Goal: Task Accomplishment & Management: Complete application form

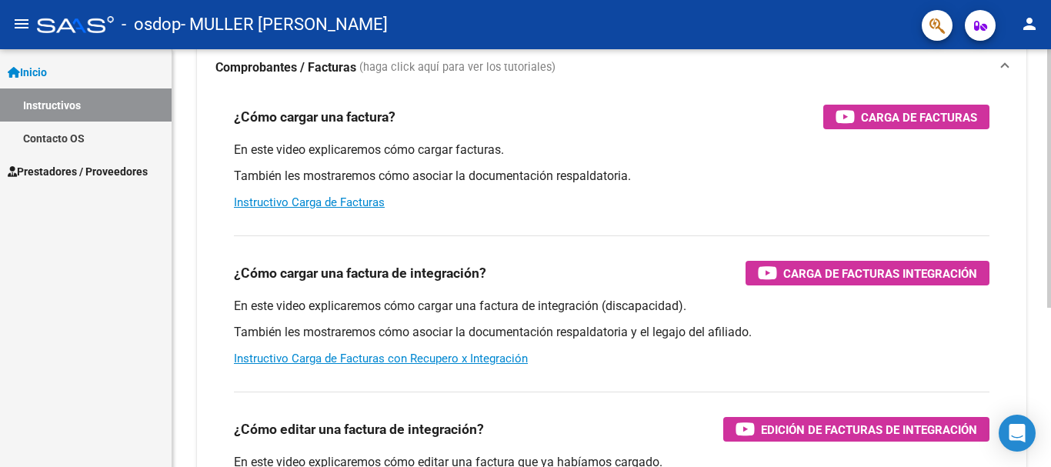
scroll to position [121, 0]
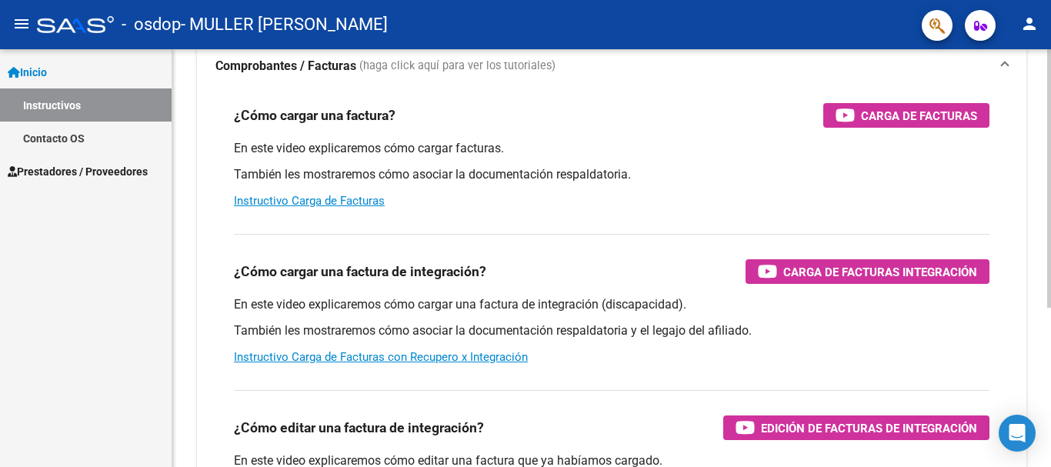
click at [1042, 309] on div "Instructivos y Video Tutoriales SAAS Centro de Ayuda - Administración de O.S. C…" at bounding box center [613, 265] width 882 height 675
click at [364, 356] on link "Instructivo Carga de Facturas con Recupero x Integración" at bounding box center [381, 357] width 294 height 14
click at [844, 267] on span "Carga de Facturas Integración" at bounding box center [880, 271] width 194 height 19
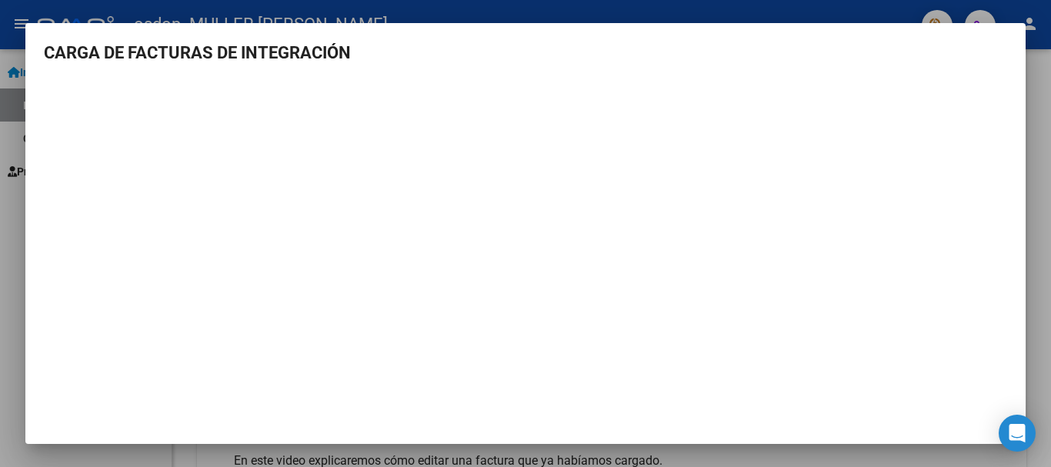
scroll to position [0, 0]
click at [799, 8] on div at bounding box center [525, 233] width 1051 height 467
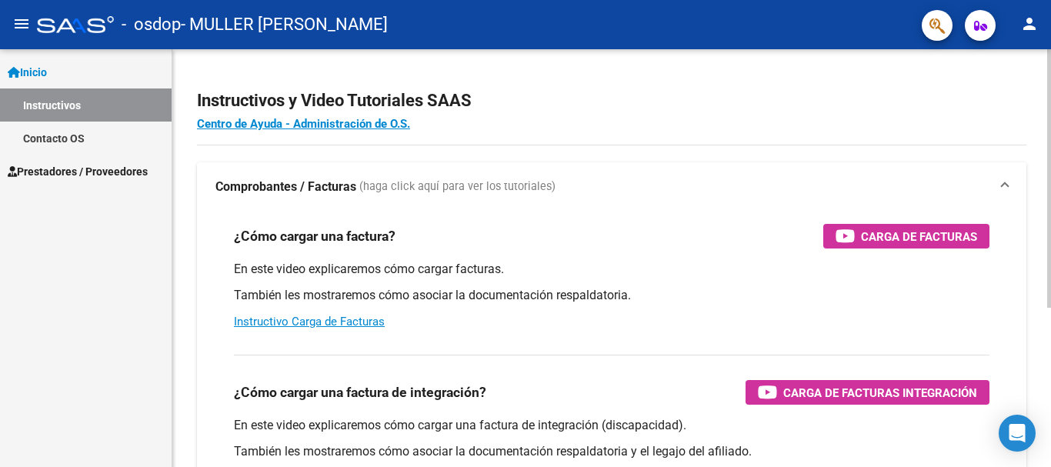
click at [1046, 164] on div "Instructivos y Video Tutoriales SAAS Centro de Ayuda - Administración de O.S. C…" at bounding box center [613, 386] width 882 height 675
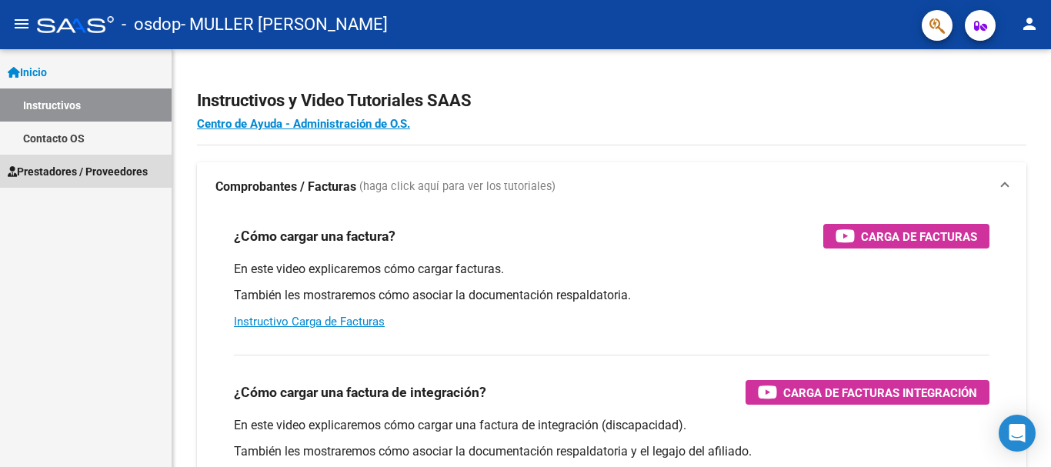
click at [49, 170] on span "Prestadores / Proveedores" at bounding box center [78, 171] width 140 height 17
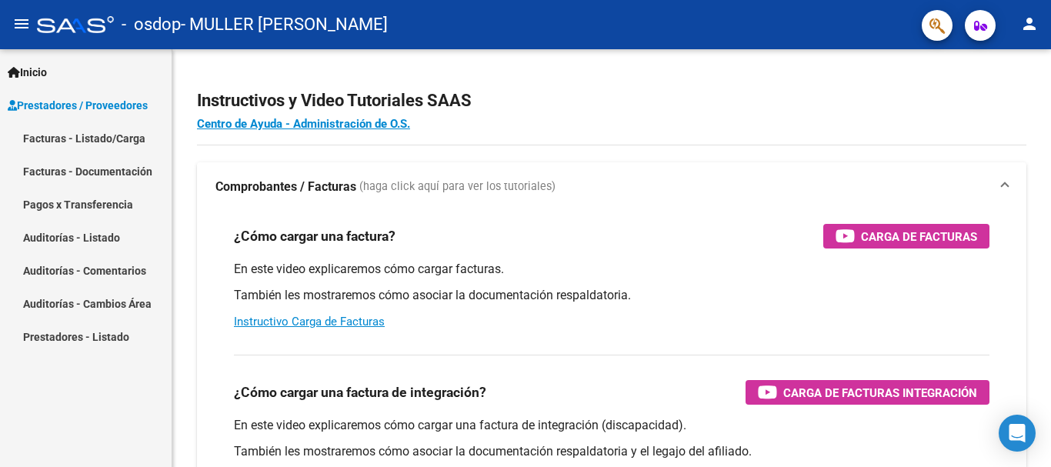
click at [57, 130] on link "Facturas - Listado/Carga" at bounding box center [86, 138] width 172 height 33
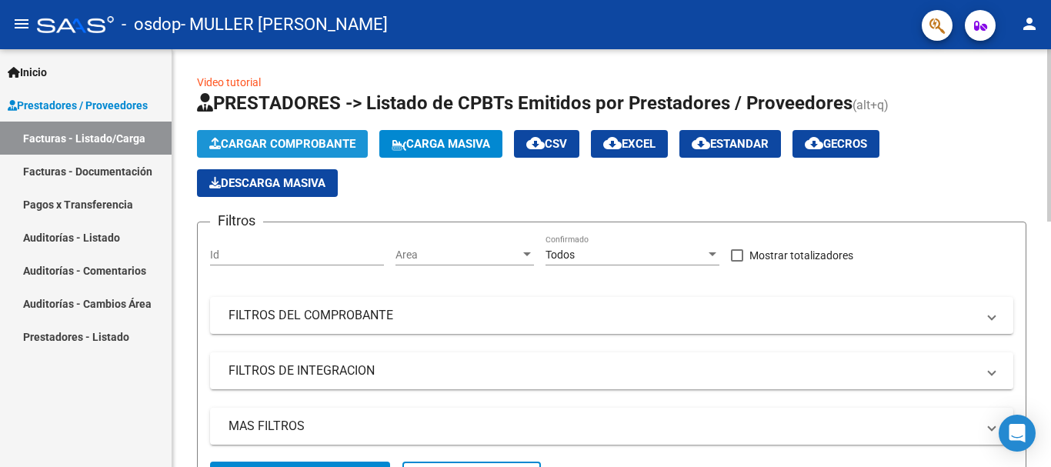
click at [262, 138] on span "Cargar Comprobante" at bounding box center [282, 144] width 146 height 14
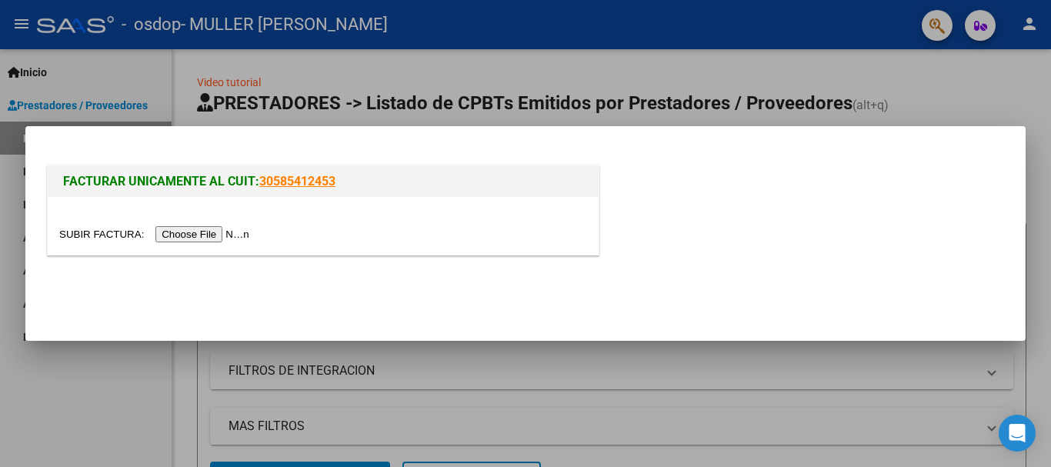
click at [205, 234] on input "file" at bounding box center [156, 234] width 195 height 16
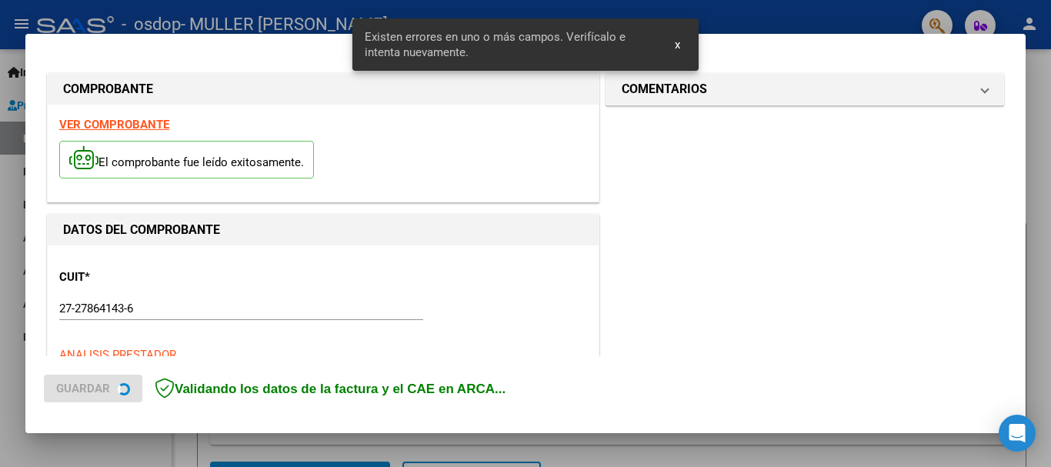
scroll to position [384, 0]
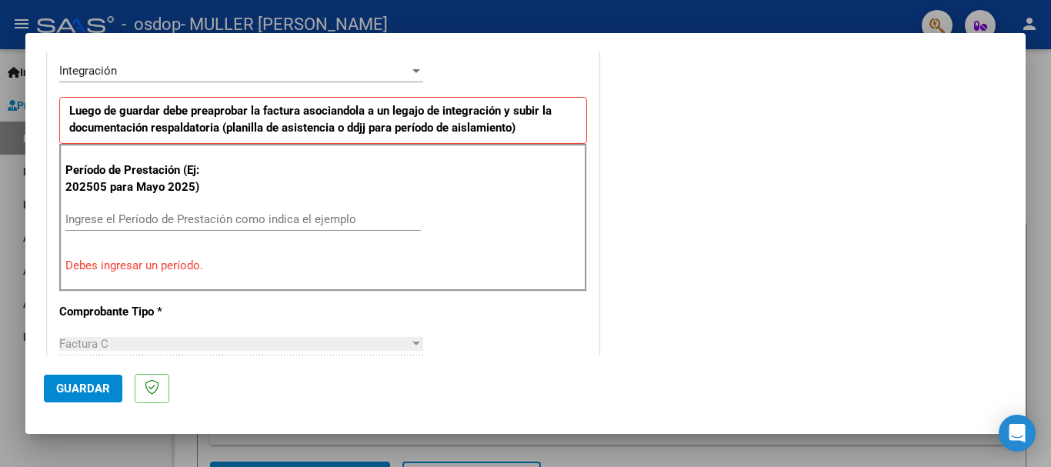
click at [85, 215] on input "Ingrese el Período de Prestación como indica el ejemplo" at bounding box center [242, 219] width 355 height 14
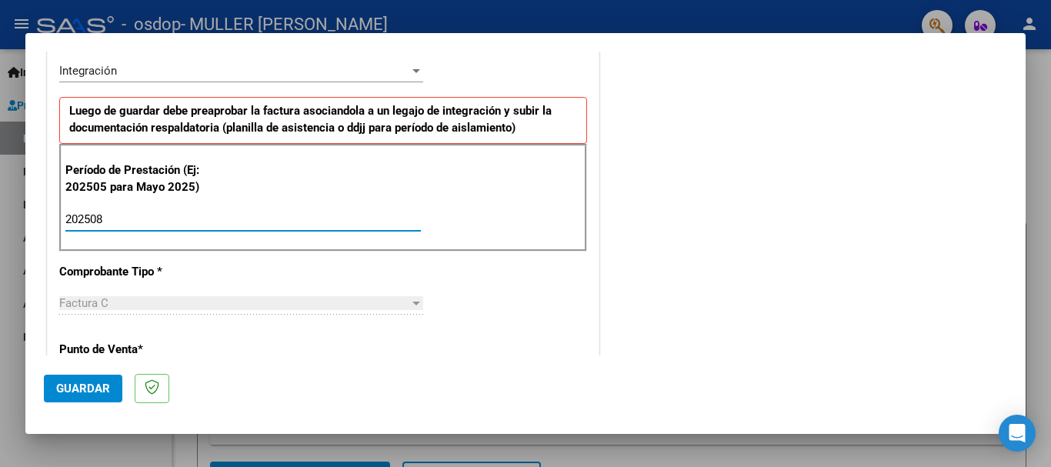
type input "202508"
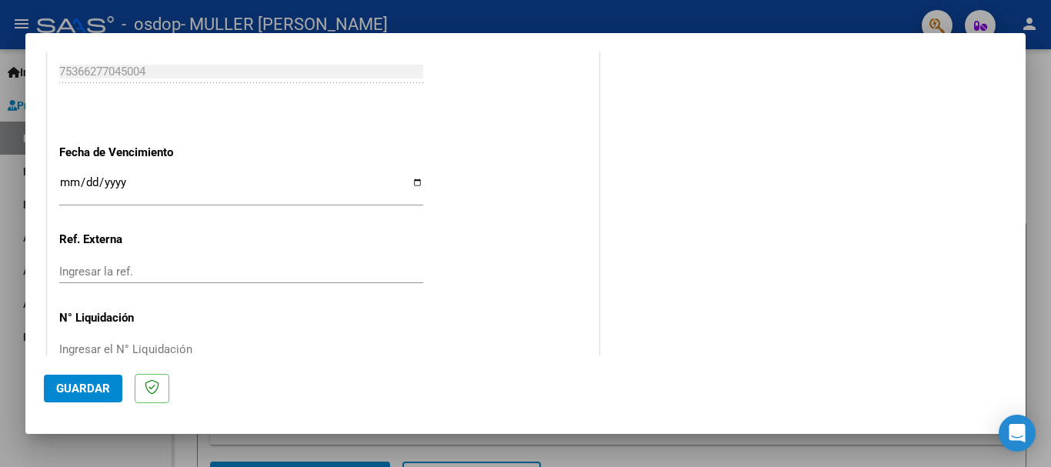
scroll to position [1050, 0]
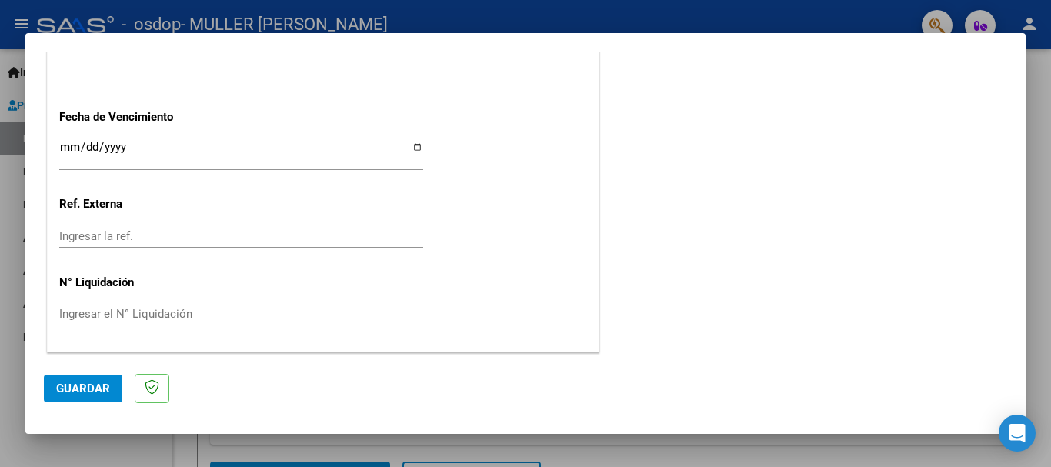
click at [85, 383] on span "Guardar" at bounding box center [83, 389] width 54 height 14
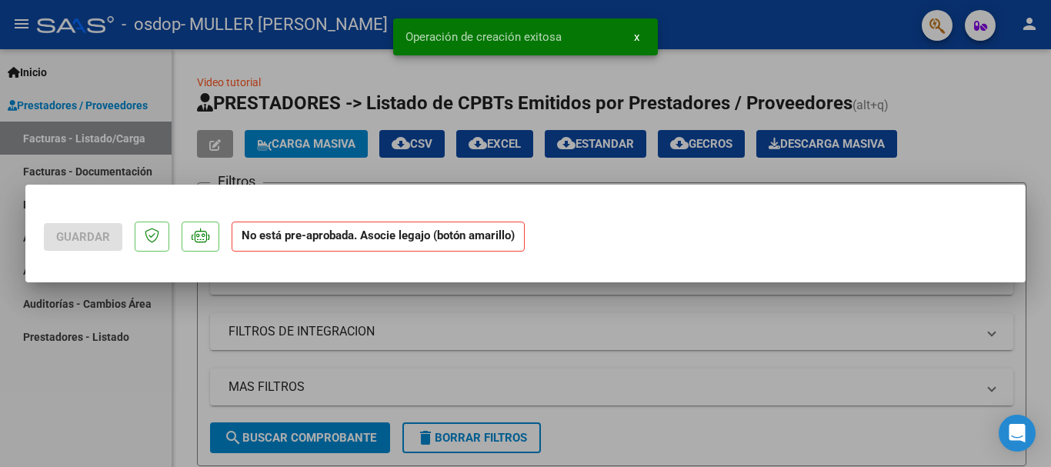
scroll to position [0, 0]
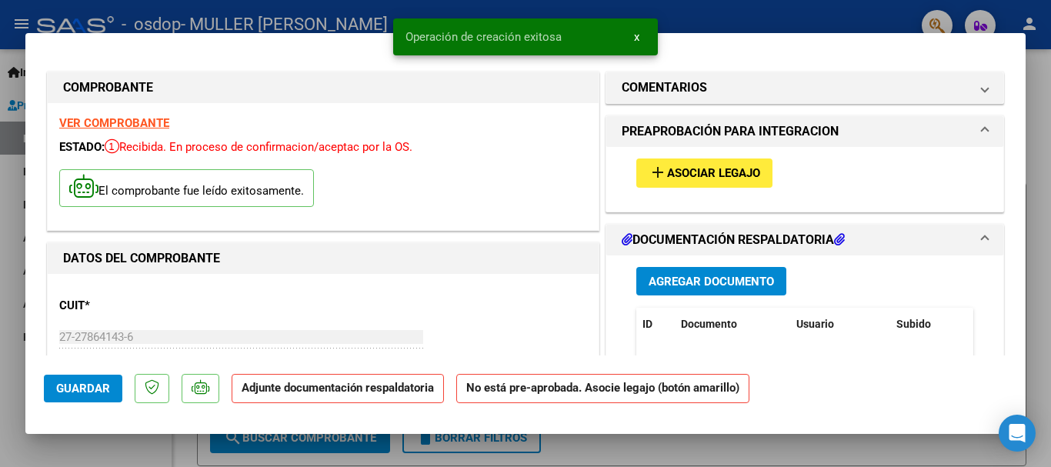
click at [693, 165] on button "add Asociar Legajo" at bounding box center [704, 172] width 136 height 28
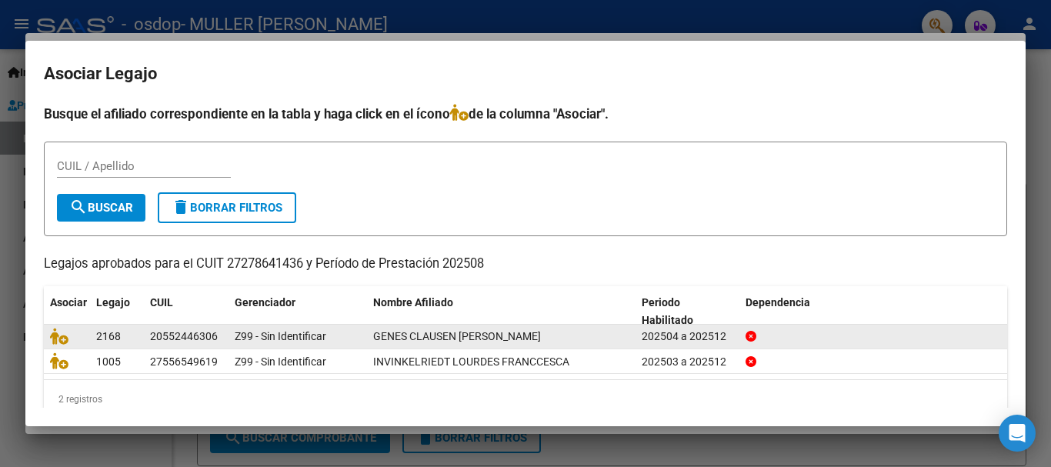
click at [429, 339] on span "GENES CLAUSEN [PERSON_NAME]" at bounding box center [457, 336] width 168 height 12
click at [62, 338] on icon at bounding box center [59, 336] width 18 height 17
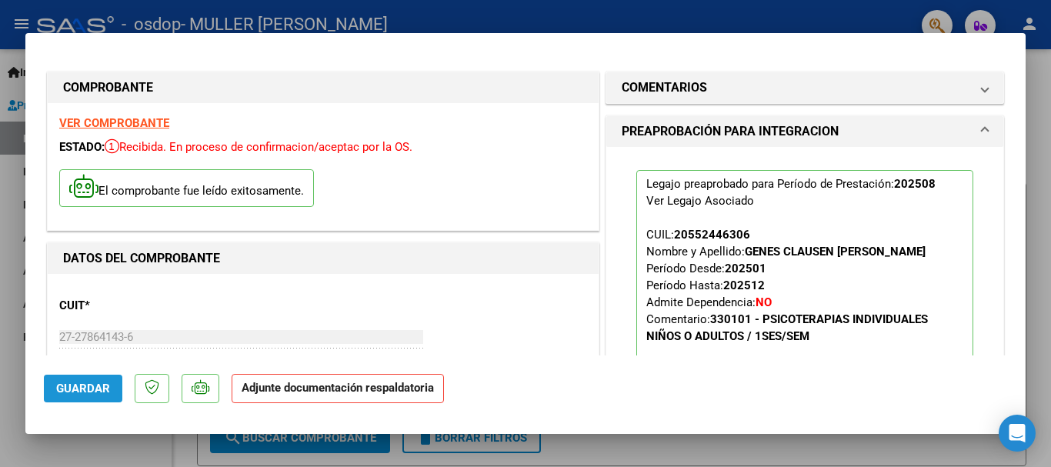
click at [76, 385] on span "Guardar" at bounding box center [83, 389] width 54 height 14
click at [329, 385] on strong "Adjunte documentación respaldatoria" at bounding box center [338, 388] width 192 height 14
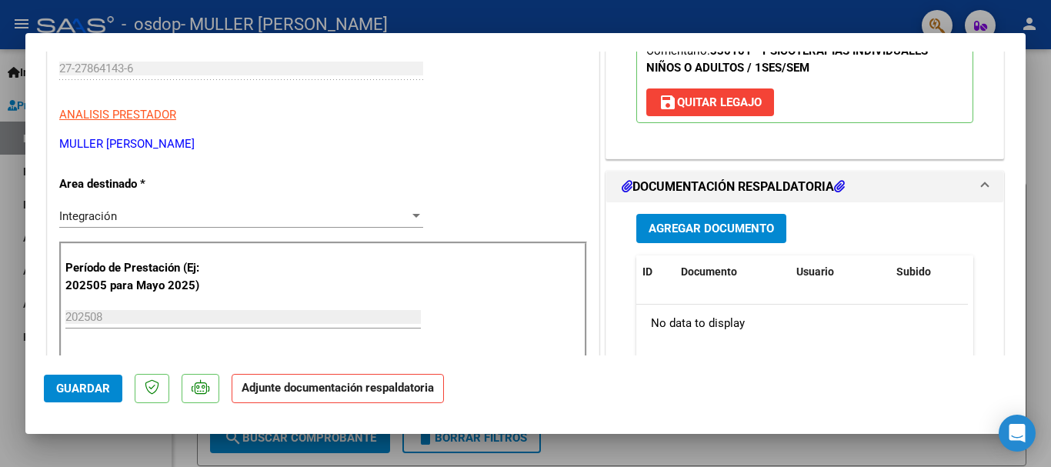
scroll to position [280, 0]
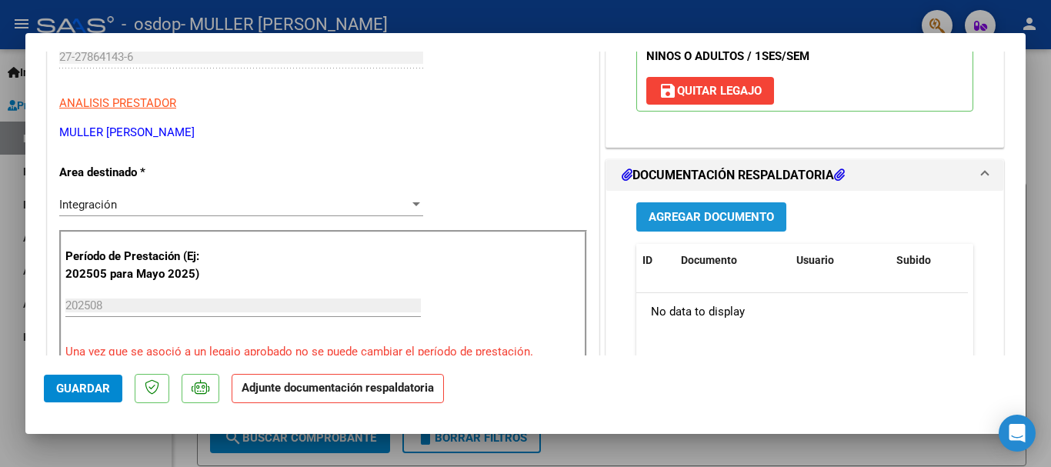
click at [730, 217] on span "Agregar Documento" at bounding box center [711, 218] width 125 height 14
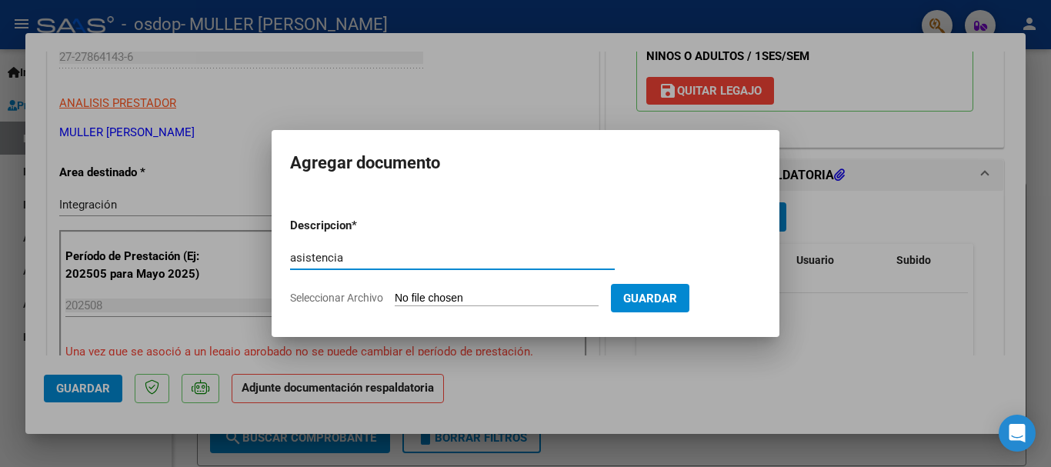
type input "asistencia"
click at [415, 295] on input "Seleccionar Archivo" at bounding box center [497, 299] width 204 height 15
type input "C:\fakepath\Asistencia.pdf"
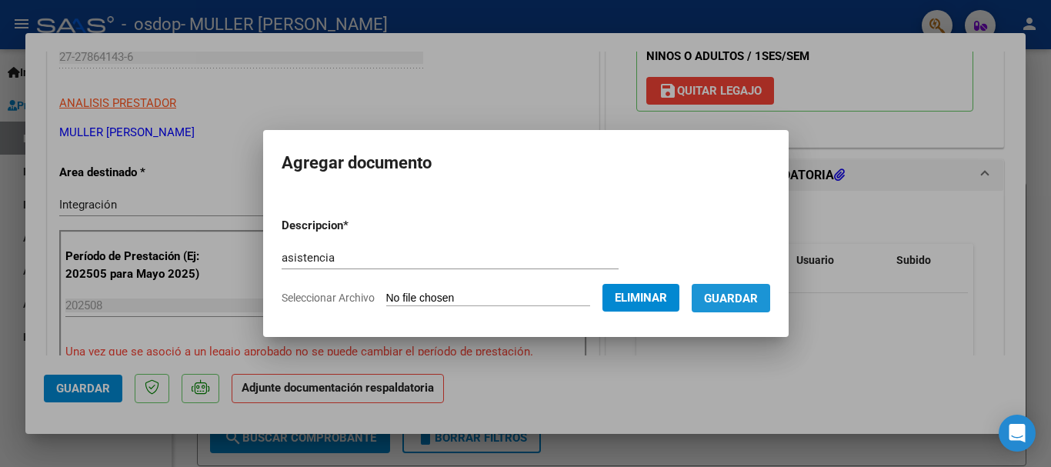
click at [751, 297] on span "Guardar" at bounding box center [731, 299] width 54 height 14
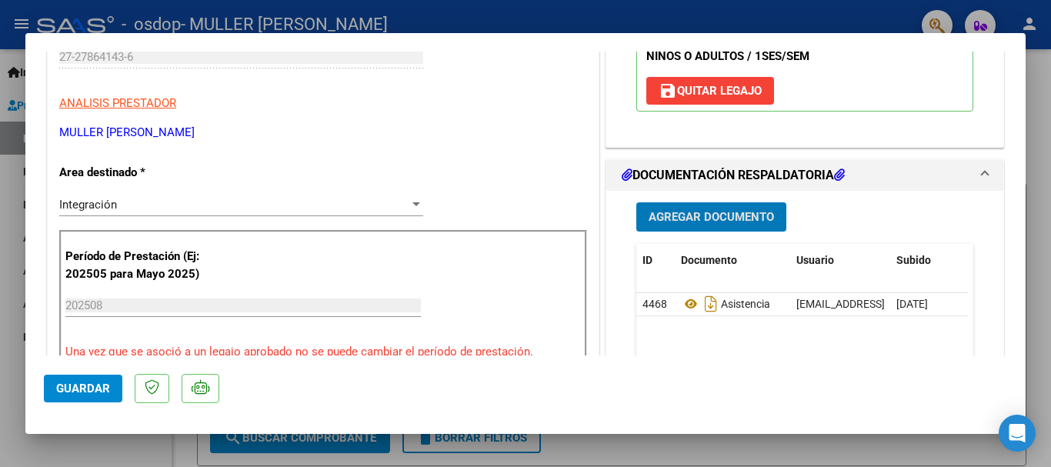
click at [85, 382] on span "Guardar" at bounding box center [83, 389] width 54 height 14
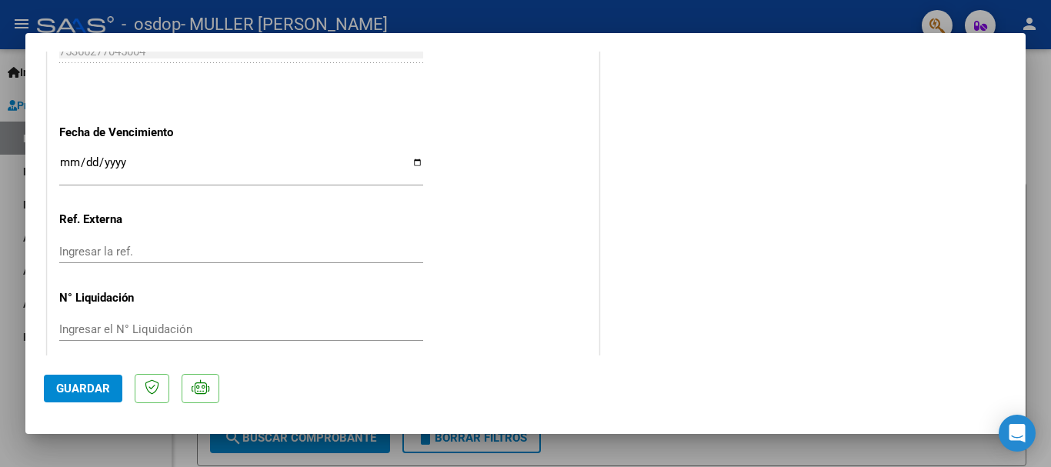
scroll to position [1073, 0]
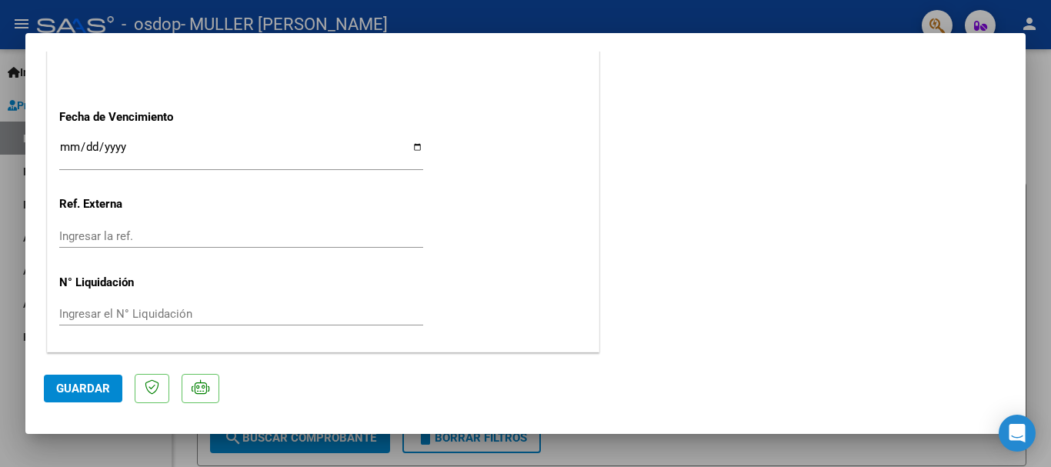
click at [87, 388] on span "Guardar" at bounding box center [83, 389] width 54 height 14
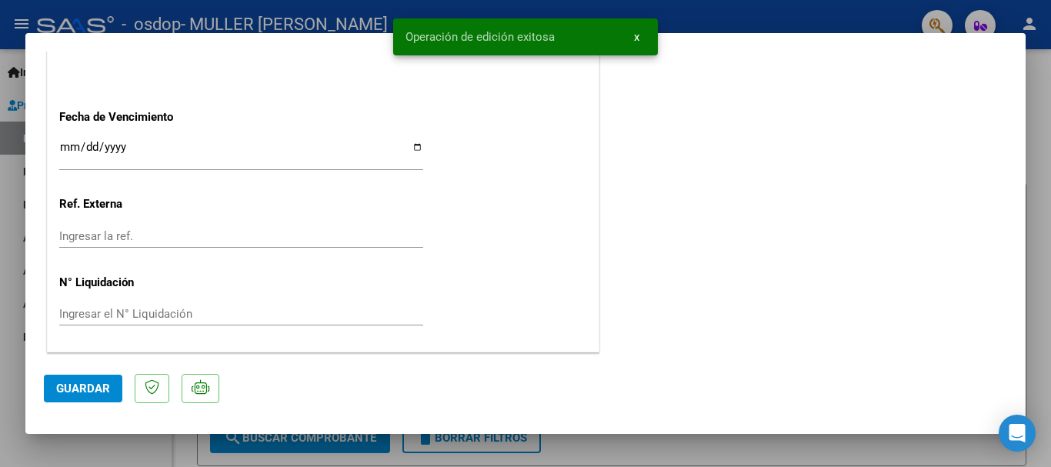
click at [760, 14] on div at bounding box center [525, 233] width 1051 height 467
type input "$ 0,00"
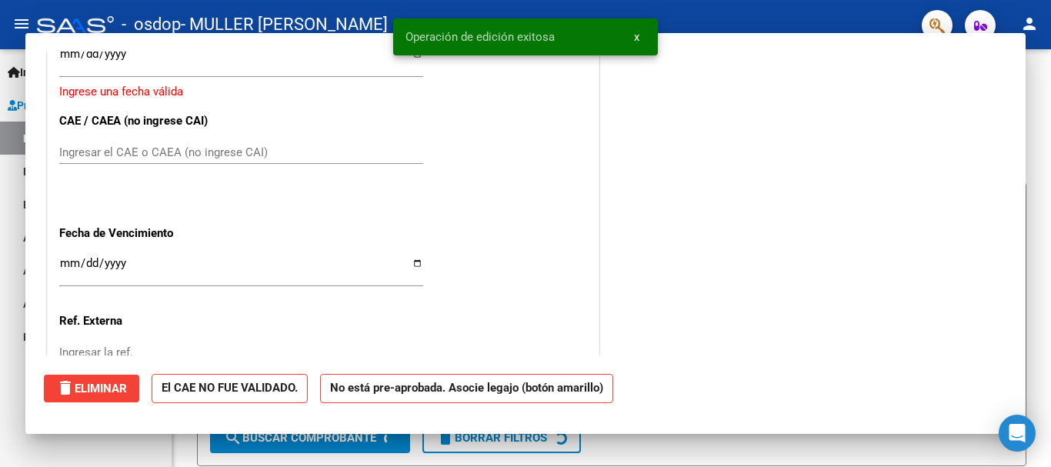
scroll to position [1190, 0]
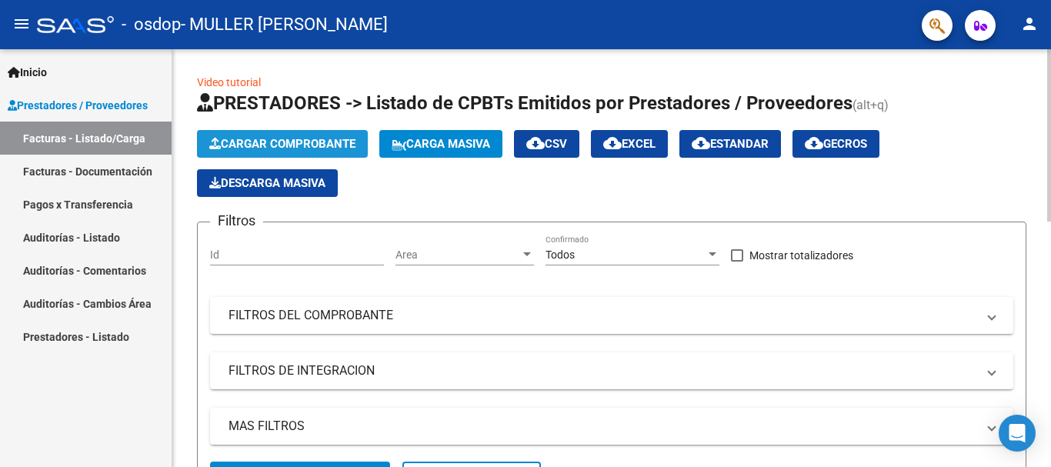
click at [284, 137] on span "Cargar Comprobante" at bounding box center [282, 144] width 146 height 14
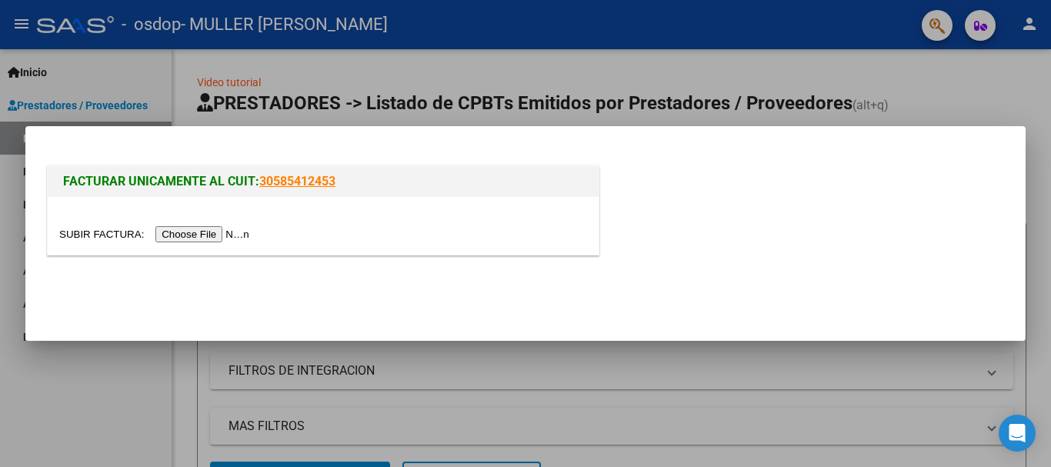
click at [217, 231] on input "file" at bounding box center [156, 234] width 195 height 16
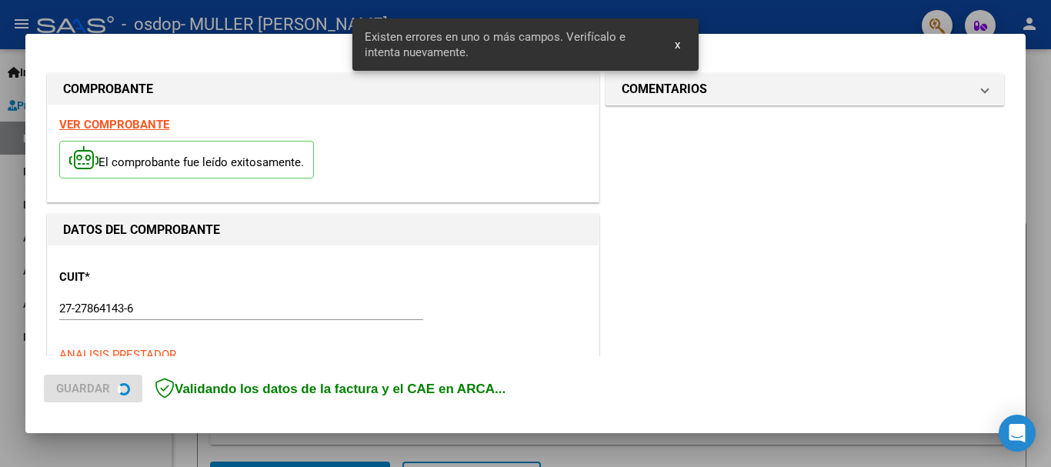
scroll to position [384, 0]
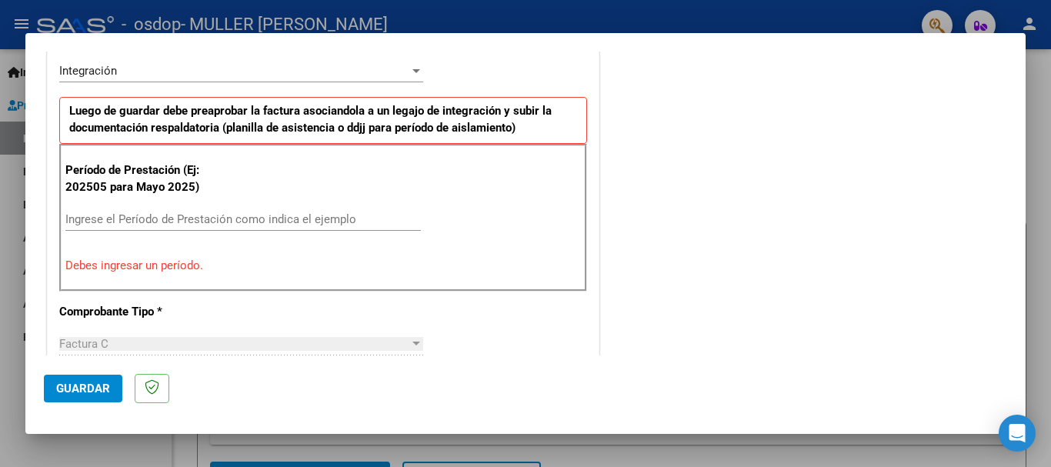
click at [90, 221] on input "Ingrese el Período de Prestación como indica el ejemplo" at bounding box center [242, 219] width 355 height 14
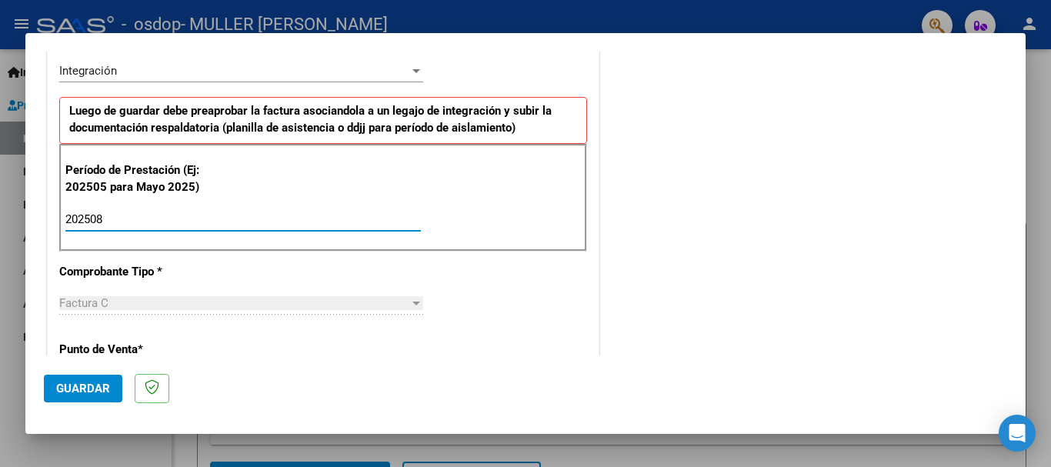
type input "202508"
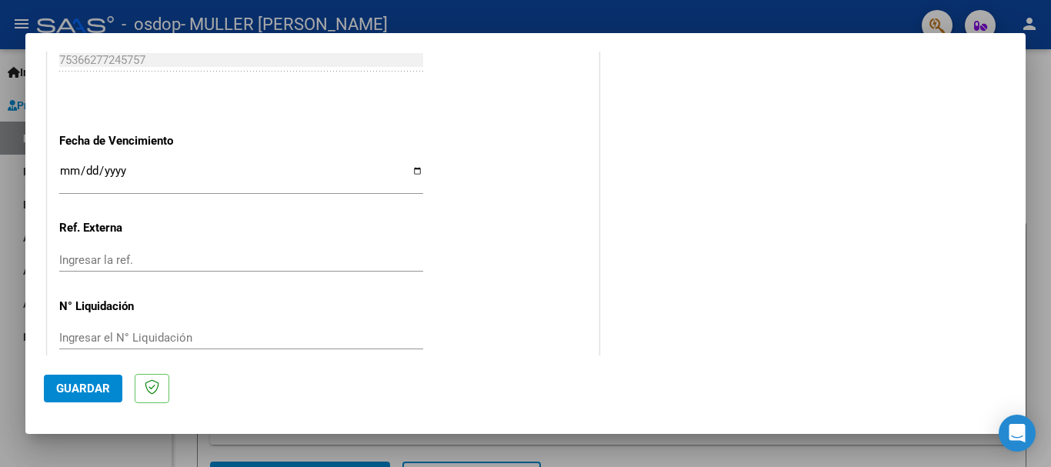
scroll to position [1050, 0]
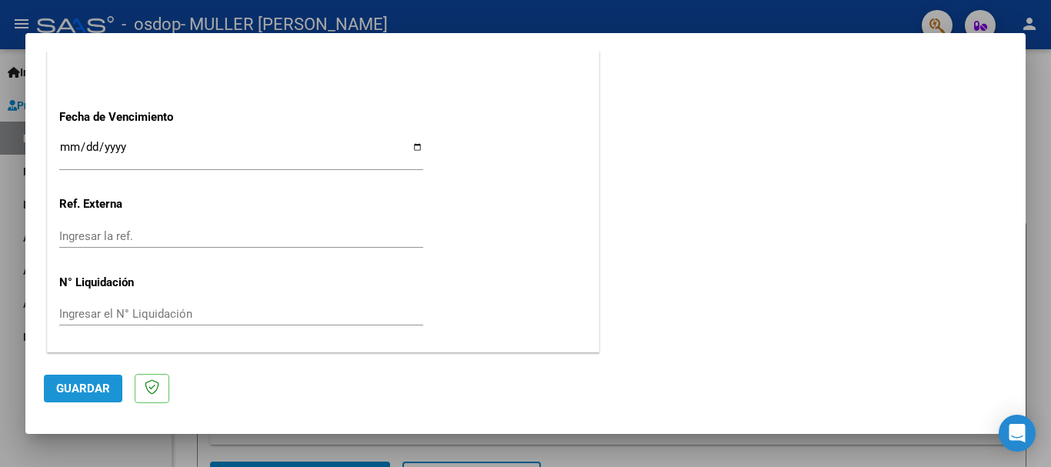
click at [82, 388] on span "Guardar" at bounding box center [83, 389] width 54 height 14
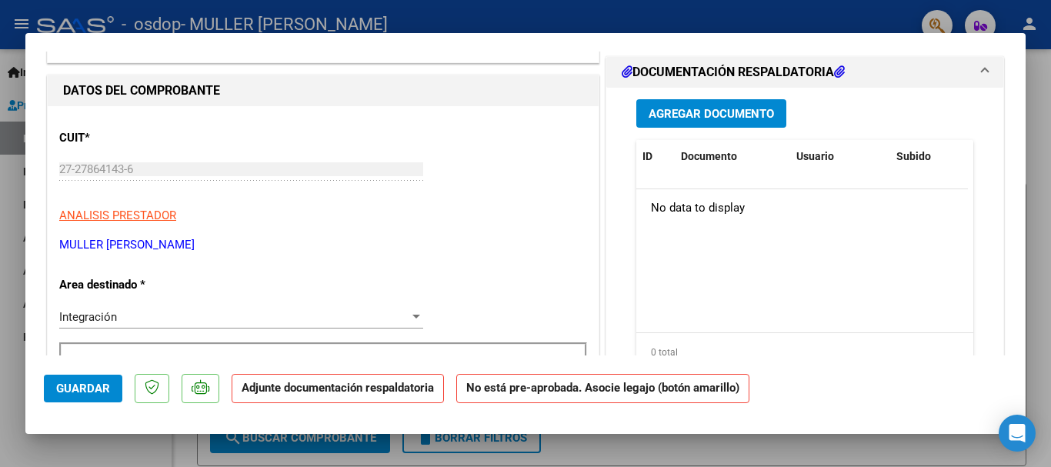
scroll to position [119, 0]
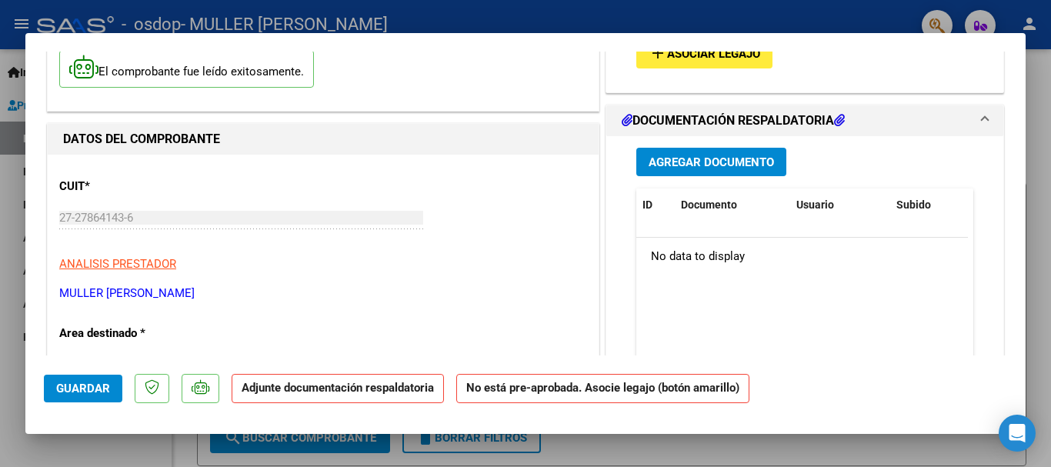
drag, startPoint x: 851, startPoint y: 124, endPoint x: 828, endPoint y: 66, distance: 62.1
click at [746, 53] on span "Asociar Legajo" at bounding box center [713, 55] width 93 height 14
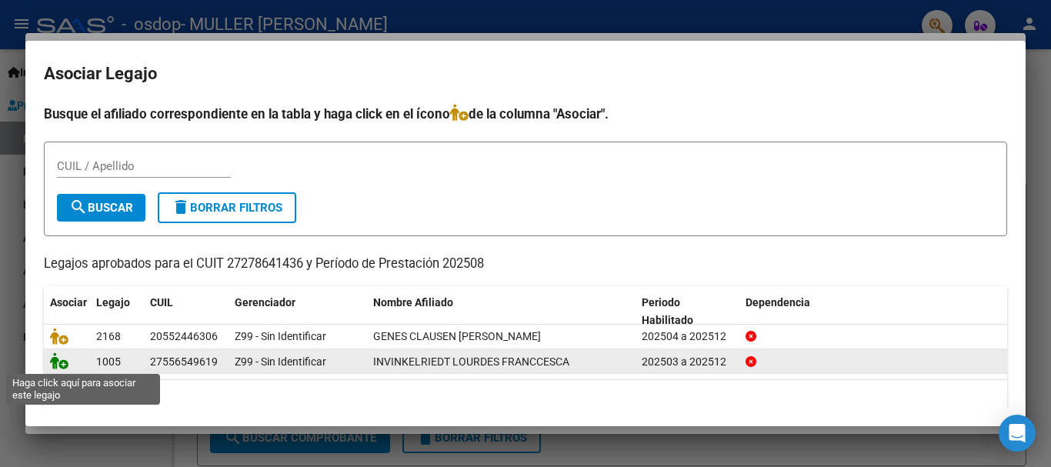
click at [57, 359] on icon at bounding box center [59, 360] width 18 height 17
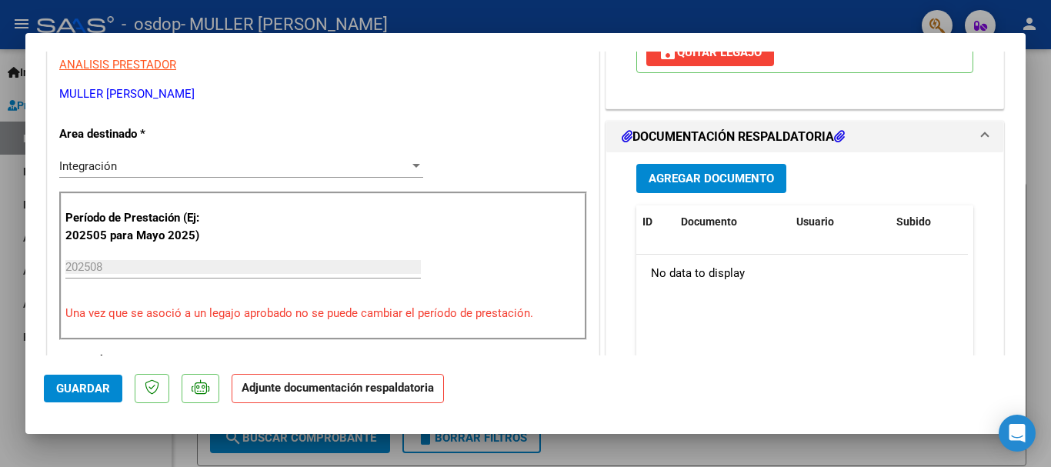
scroll to position [345, 0]
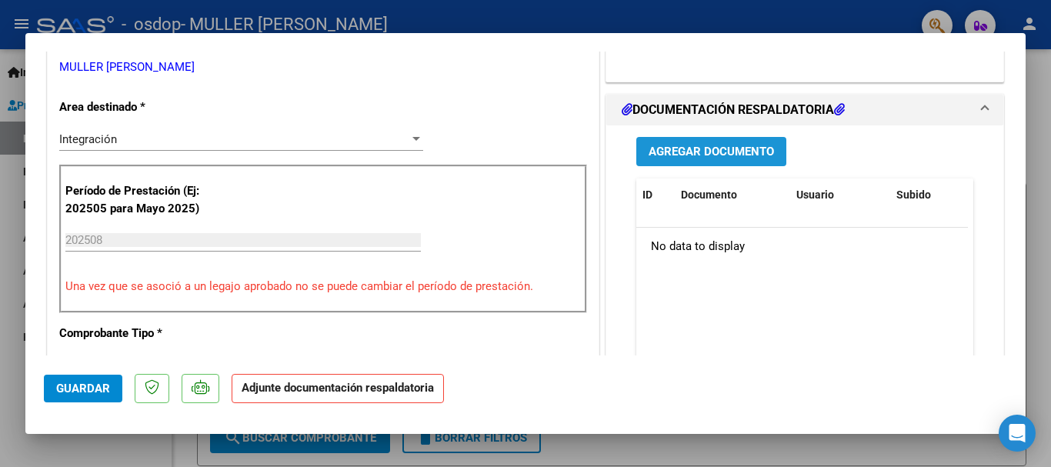
click at [719, 159] on span "Agregar Documento" at bounding box center [711, 152] width 125 height 14
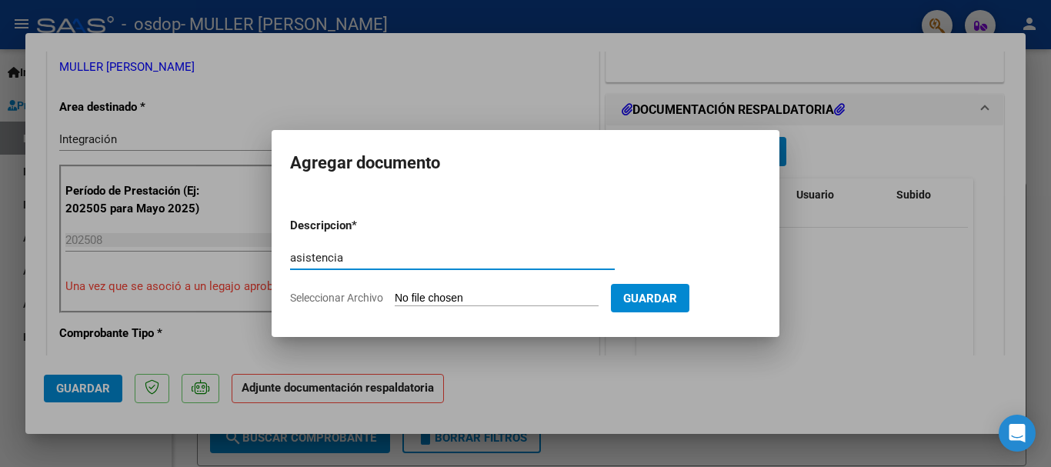
type input "asistencia"
click at [418, 295] on input "Seleccionar Archivo" at bounding box center [497, 299] width 204 height 15
type input "C:\fakepath\asistencia.pdf"
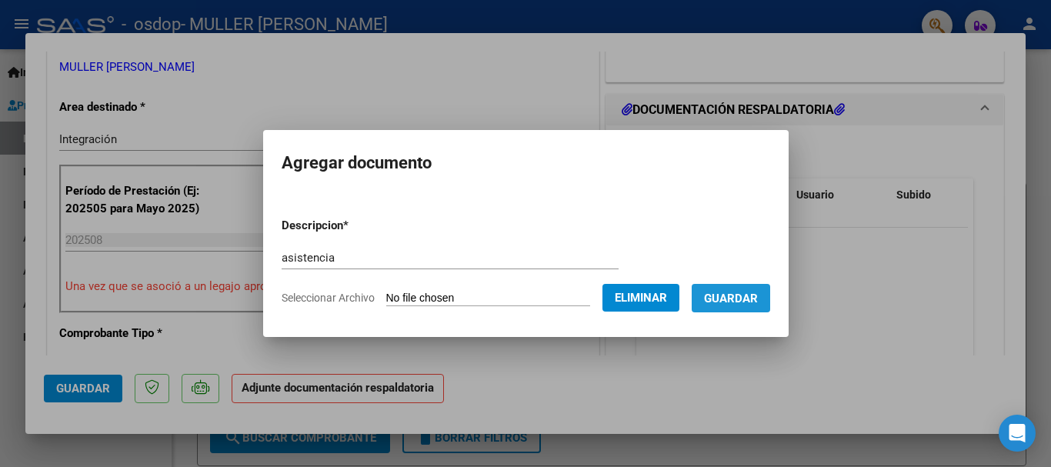
click at [746, 299] on span "Guardar" at bounding box center [731, 299] width 54 height 14
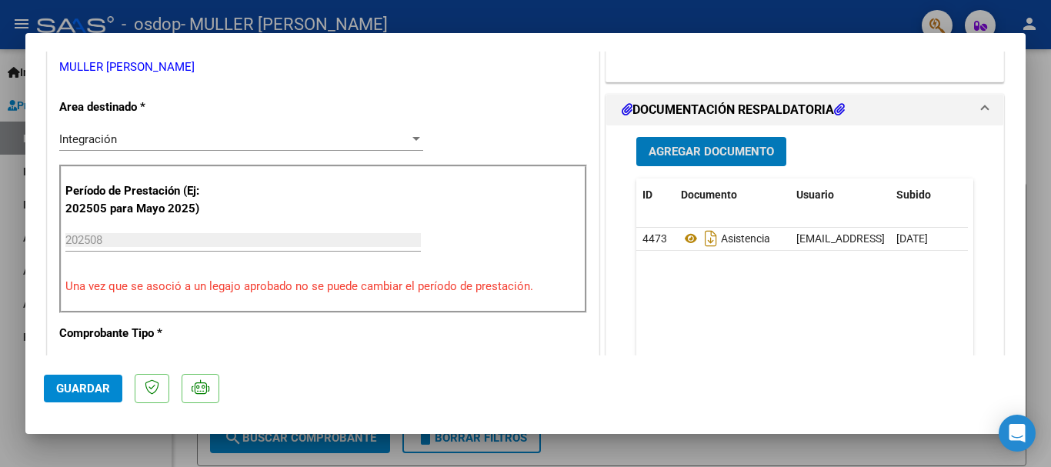
click at [69, 383] on span "Guardar" at bounding box center [83, 389] width 54 height 14
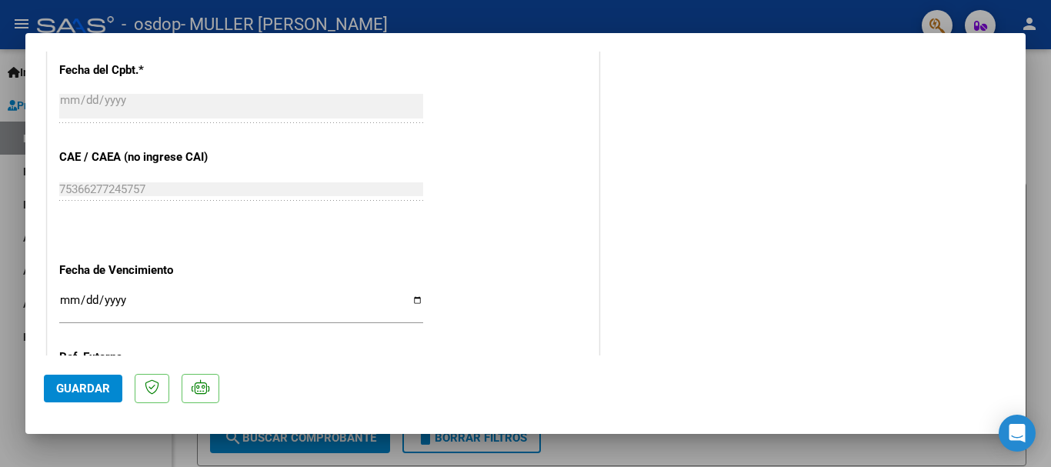
scroll to position [1073, 0]
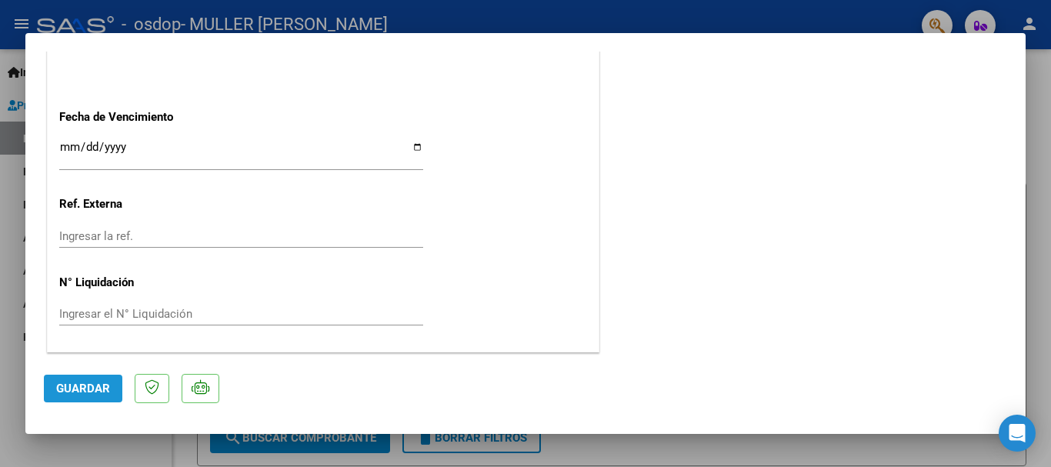
click at [95, 391] on span "Guardar" at bounding box center [83, 389] width 54 height 14
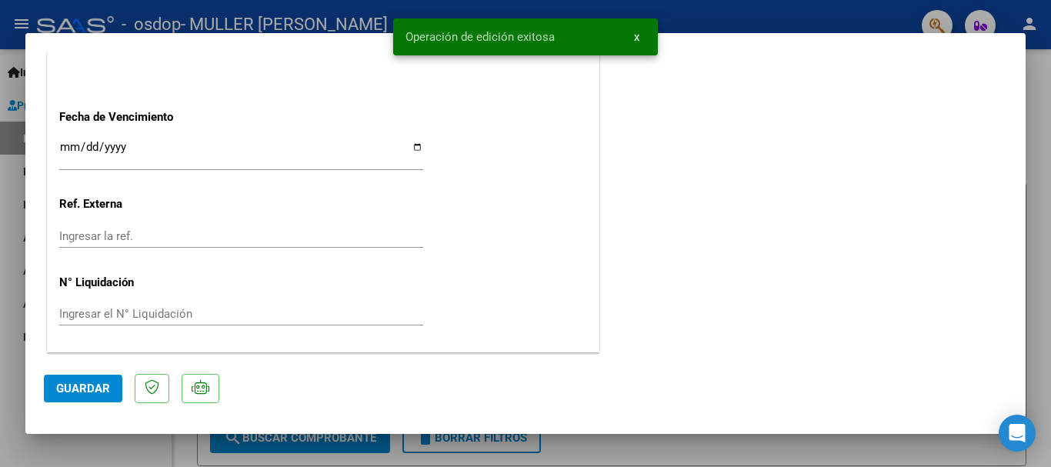
click at [1040, 101] on div at bounding box center [525, 233] width 1051 height 467
type input "$ 0,00"
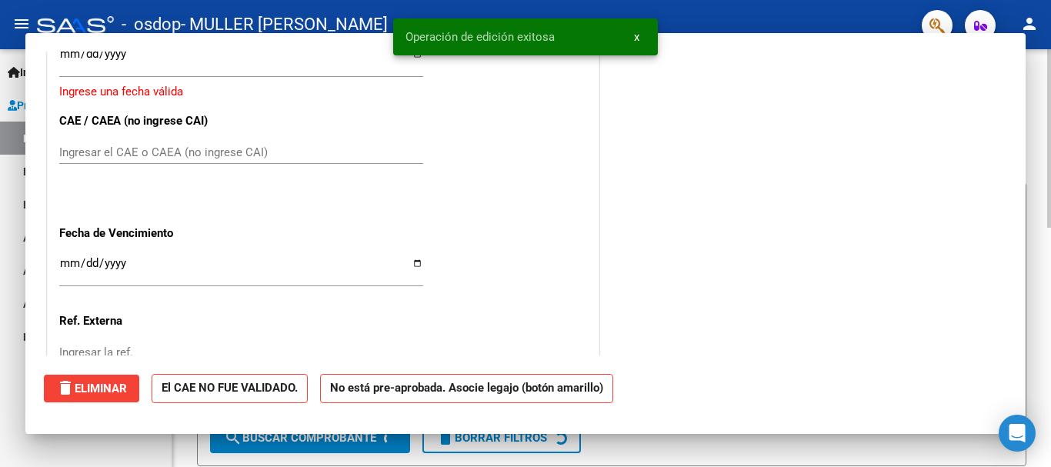
scroll to position [1190, 0]
